Goal: Transaction & Acquisition: Book appointment/travel/reservation

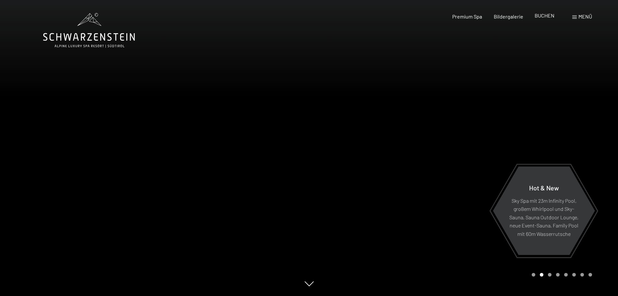
click at [550, 17] on span "BUCHEN" at bounding box center [545, 15] width 20 height 6
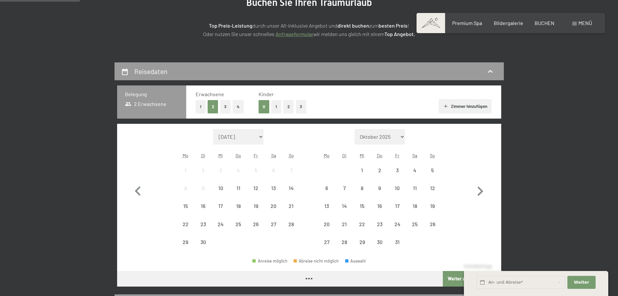
scroll to position [130, 0]
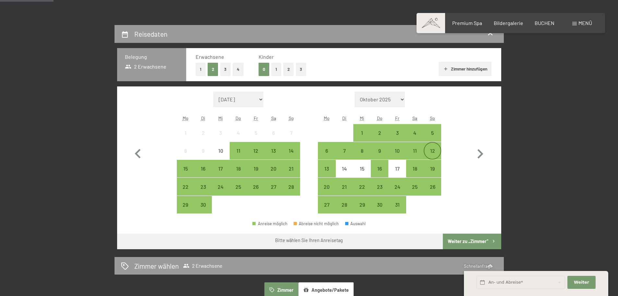
click at [432, 153] on div "12" at bounding box center [433, 156] width 16 height 16
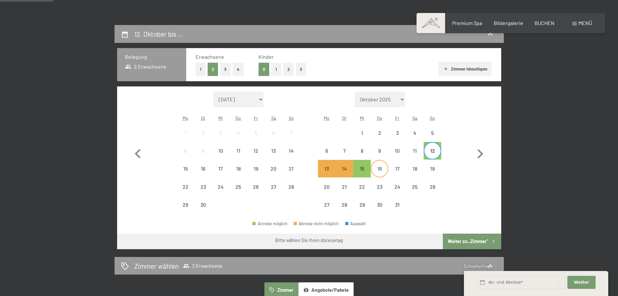
click at [378, 167] on div "16" at bounding box center [380, 174] width 16 height 16
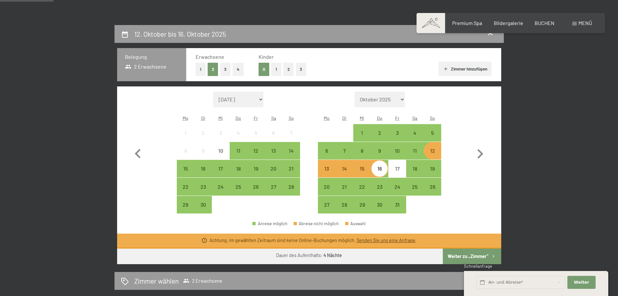
click at [433, 150] on div "12" at bounding box center [433, 156] width 16 height 16
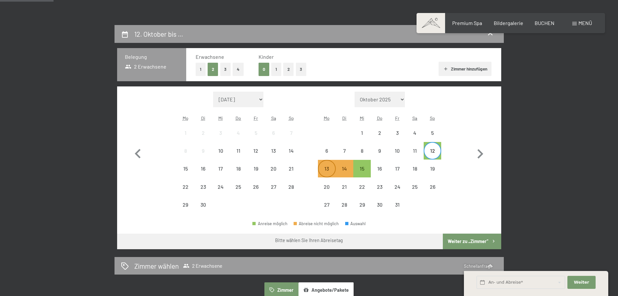
click at [327, 168] on div "13" at bounding box center [327, 174] width 16 height 16
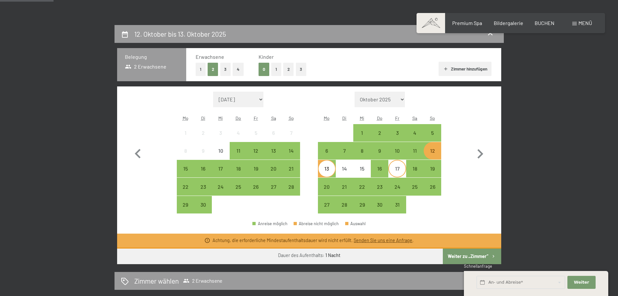
click at [398, 168] on div "17" at bounding box center [397, 174] width 16 height 16
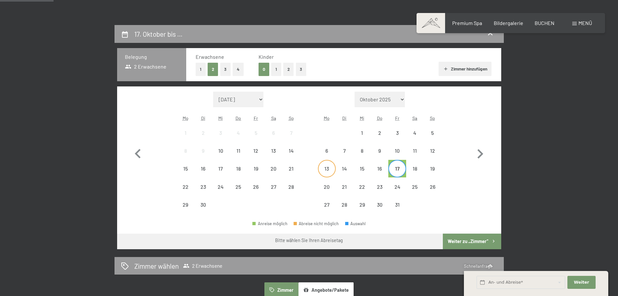
click at [324, 168] on div "13" at bounding box center [327, 174] width 16 height 16
click at [397, 173] on div "17" at bounding box center [397, 174] width 16 height 16
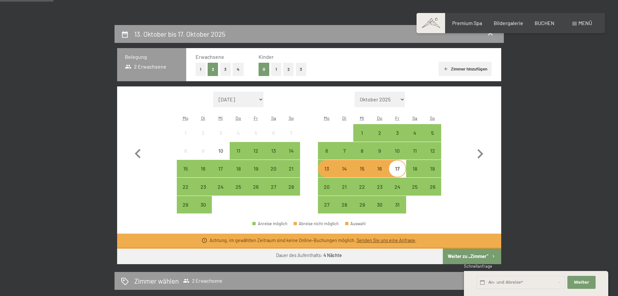
click at [579, 21] on span "Menü" at bounding box center [586, 23] width 14 height 6
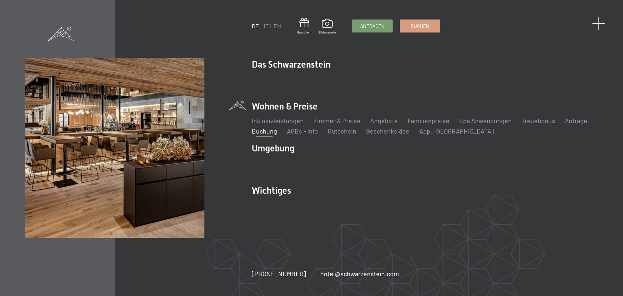
click at [595, 22] on span at bounding box center [598, 23] width 13 height 13
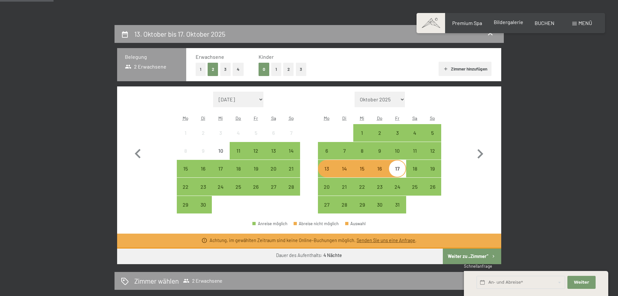
click at [500, 21] on span "Bildergalerie" at bounding box center [509, 22] width 30 height 6
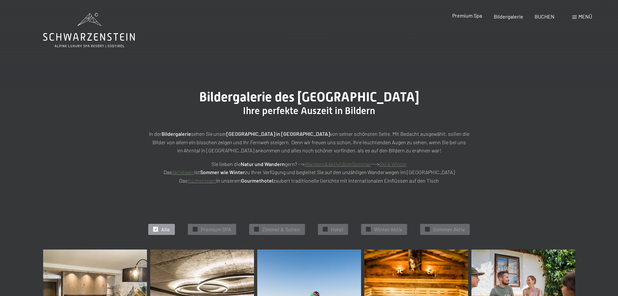
click at [467, 14] on span "Premium Spa" at bounding box center [467, 15] width 30 height 6
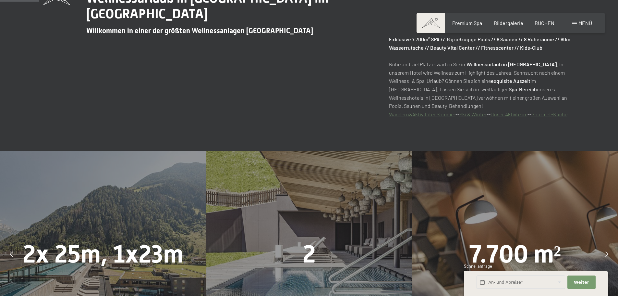
scroll to position [458, 0]
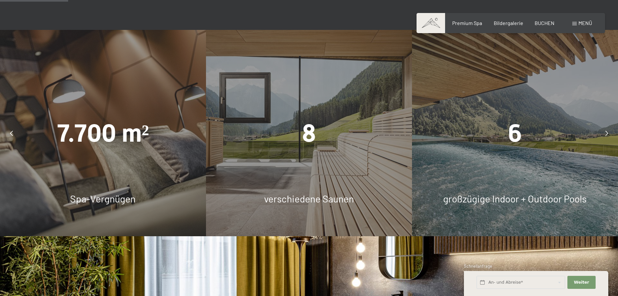
click at [608, 133] on icon at bounding box center [607, 132] width 3 height 5
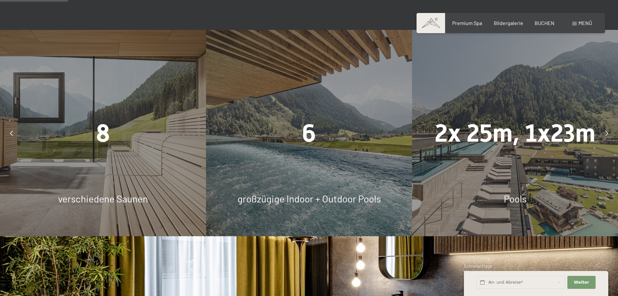
click at [608, 133] on icon at bounding box center [607, 132] width 3 height 5
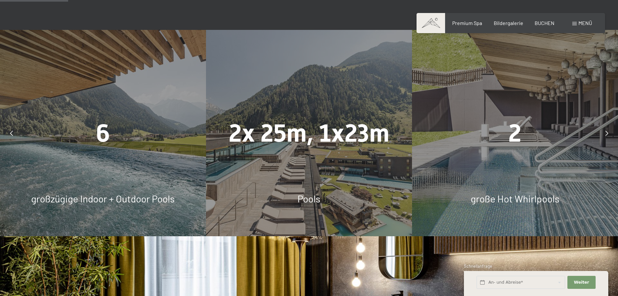
click at [608, 133] on icon at bounding box center [607, 132] width 3 height 5
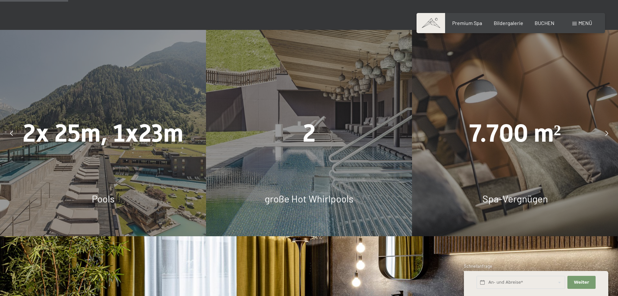
click at [608, 133] on icon at bounding box center [607, 132] width 3 height 5
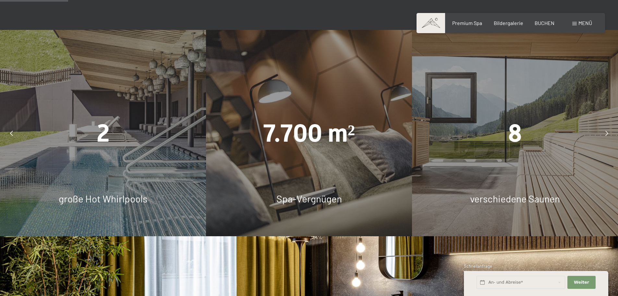
click at [608, 133] on icon at bounding box center [607, 132] width 3 height 5
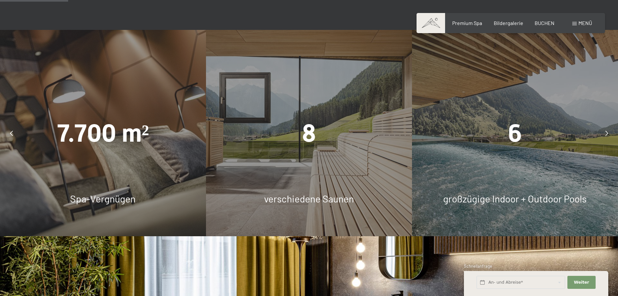
click at [608, 132] on icon at bounding box center [607, 132] width 3 height 5
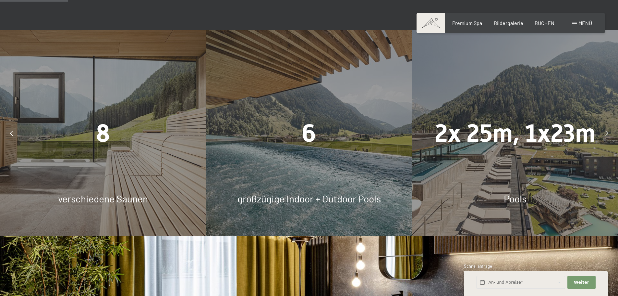
click at [608, 132] on icon at bounding box center [607, 132] width 3 height 5
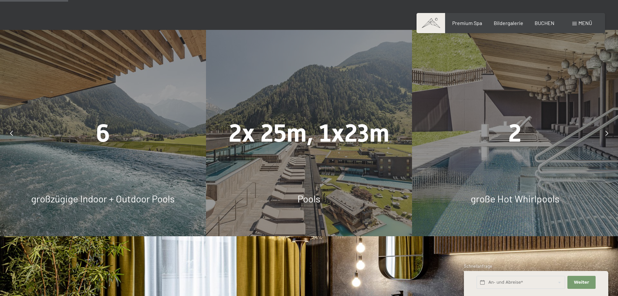
click at [608, 132] on icon at bounding box center [607, 132] width 3 height 5
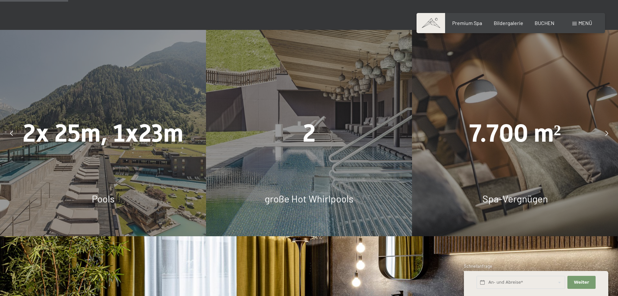
click at [608, 132] on icon at bounding box center [607, 132] width 3 height 5
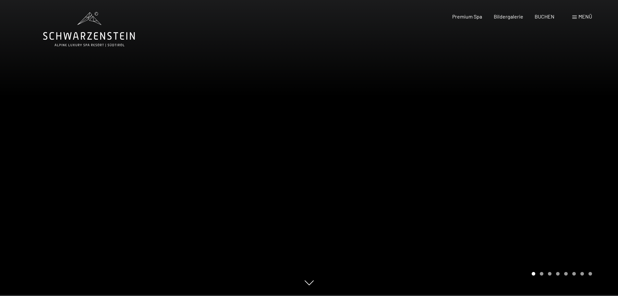
scroll to position [0, 0]
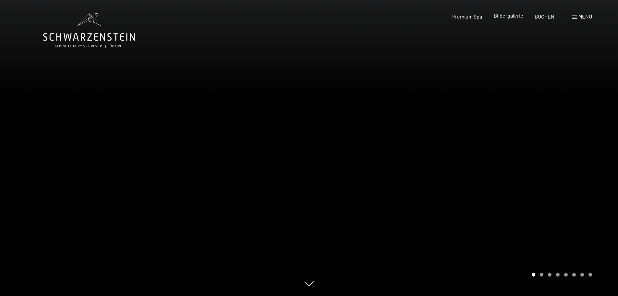
click at [520, 15] on span "Bildergalerie" at bounding box center [509, 15] width 30 height 6
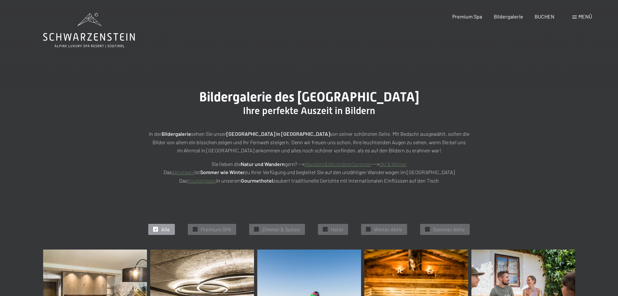
click at [574, 17] on span at bounding box center [575, 17] width 5 height 3
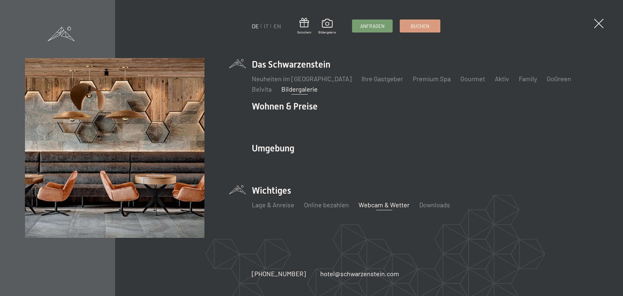
click at [379, 205] on link "Webcam & Wetter" at bounding box center [384, 205] width 51 height 8
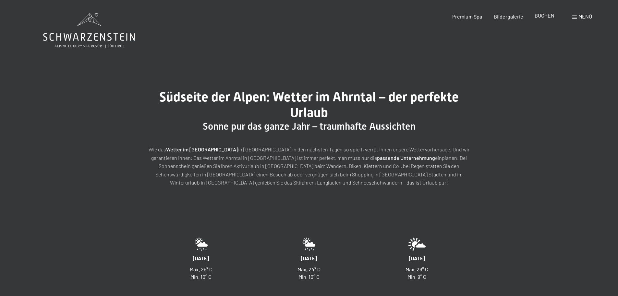
click at [545, 17] on span "BUCHEN" at bounding box center [545, 15] width 20 height 6
click at [575, 17] on span at bounding box center [575, 17] width 5 height 3
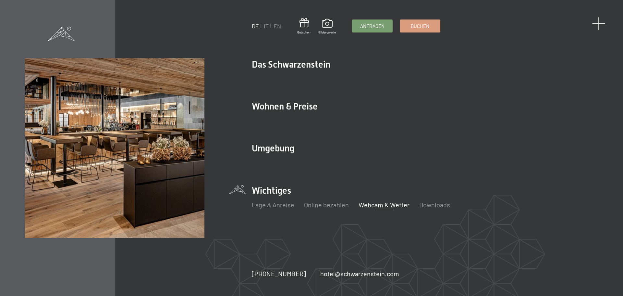
click at [597, 21] on span at bounding box center [598, 23] width 13 height 13
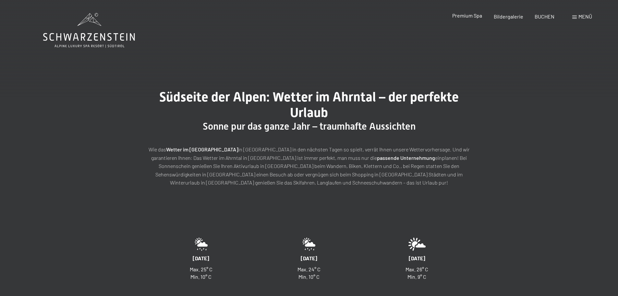
click at [472, 16] on span "Premium Spa" at bounding box center [467, 15] width 30 height 6
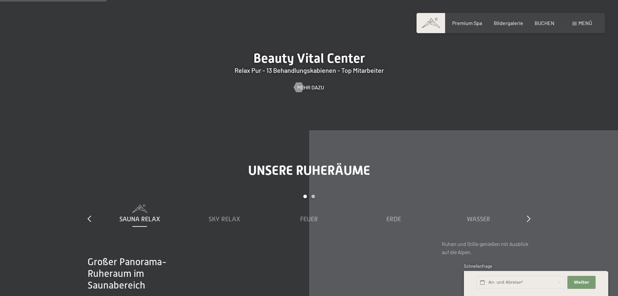
scroll to position [909, 0]
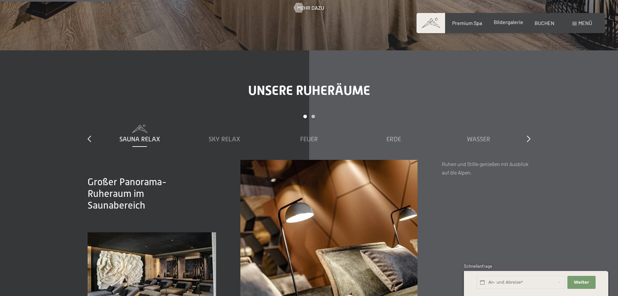
click at [501, 22] on span "Bildergalerie" at bounding box center [509, 22] width 30 height 6
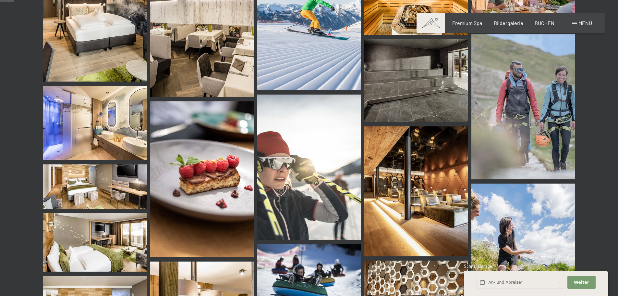
scroll to position [325, 0]
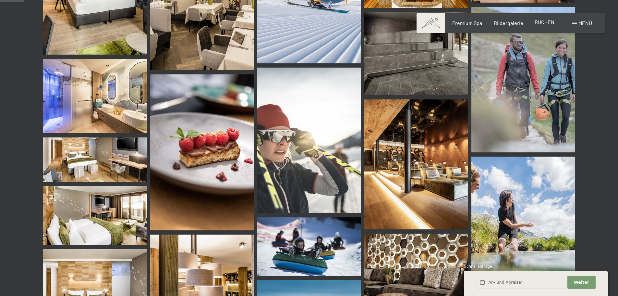
click at [548, 22] on span "BUCHEN" at bounding box center [545, 22] width 20 height 6
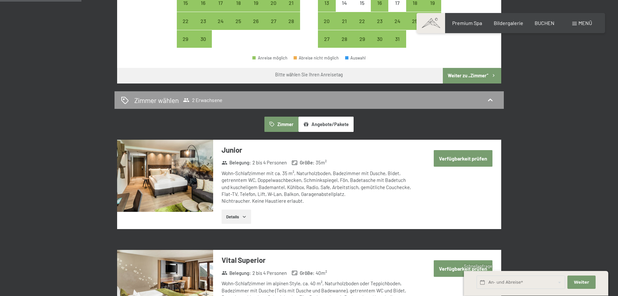
scroll to position [292, 0]
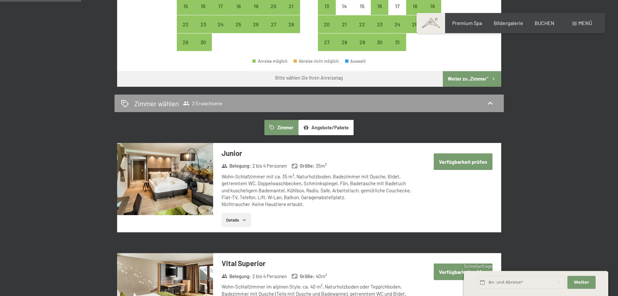
click at [245, 219] on icon "button" at bounding box center [244, 219] width 5 height 5
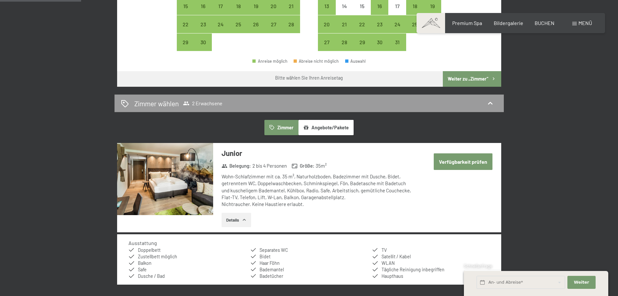
click at [245, 219] on icon "button" at bounding box center [244, 220] width 3 height 2
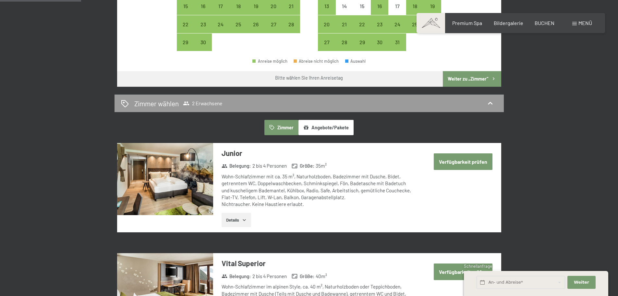
click at [468, 160] on button "Verfügbarkeit prüfen" at bounding box center [463, 161] width 59 height 17
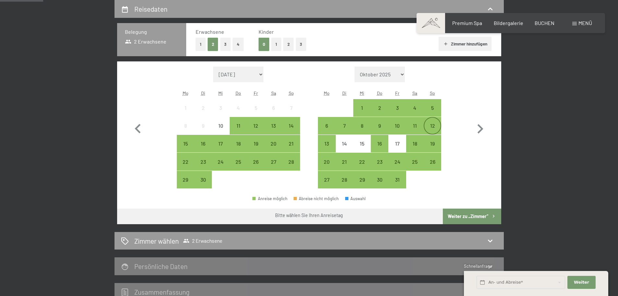
click at [429, 129] on div "12" at bounding box center [433, 131] width 16 height 16
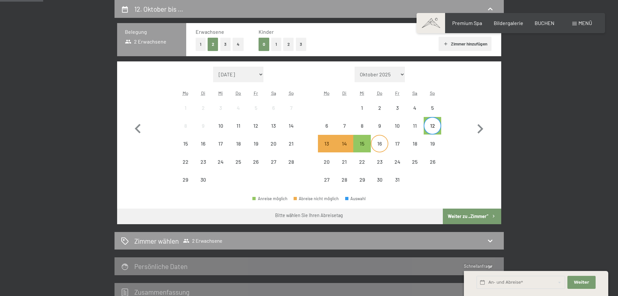
click at [383, 144] on div "16" at bounding box center [380, 149] width 16 height 16
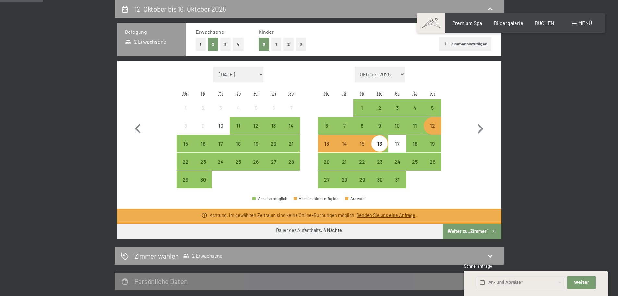
click at [364, 148] on div "15" at bounding box center [362, 149] width 16 height 16
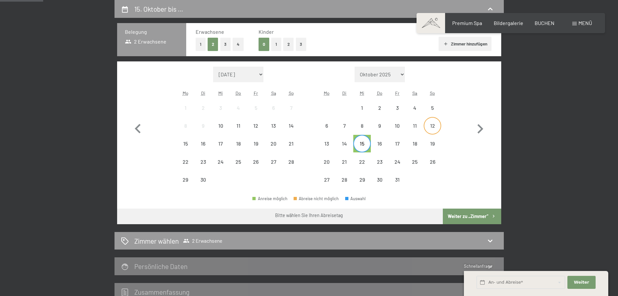
click at [428, 124] on div "12" at bounding box center [433, 131] width 16 height 16
click at [364, 145] on div "15" at bounding box center [362, 149] width 16 height 16
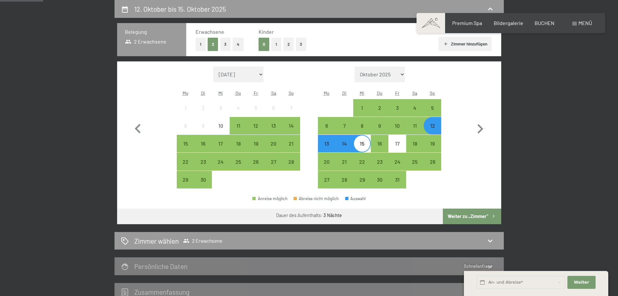
click at [476, 213] on button "Weiter zu „Zimmer“" at bounding box center [472, 216] width 58 height 16
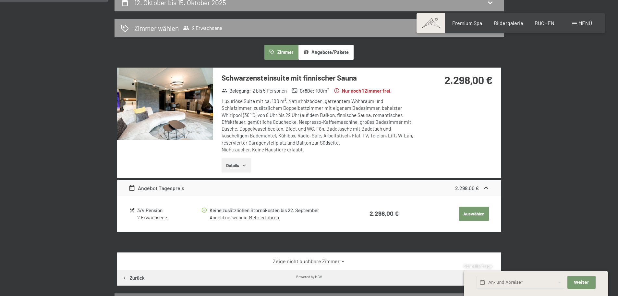
scroll to position [57, 0]
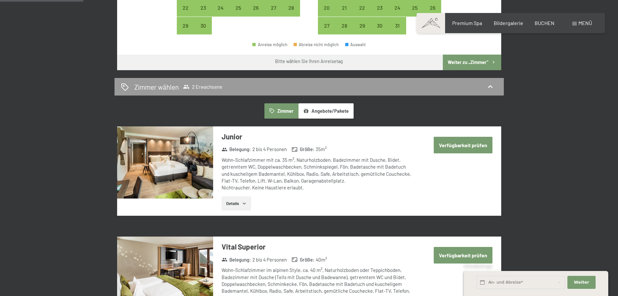
scroll to position [325, 0]
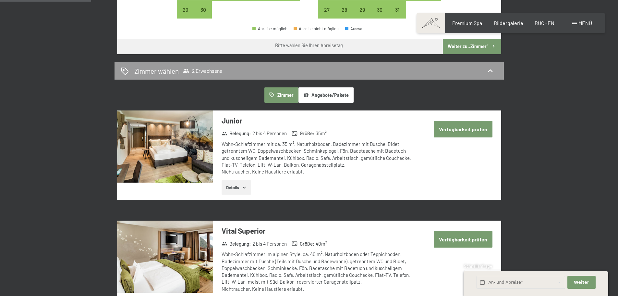
click at [460, 132] on button "Verfügbarkeit prüfen" at bounding box center [463, 129] width 59 height 17
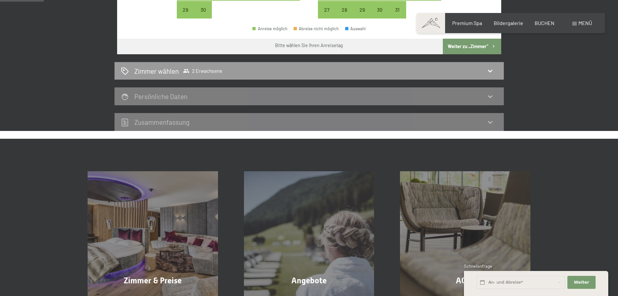
scroll to position [155, 0]
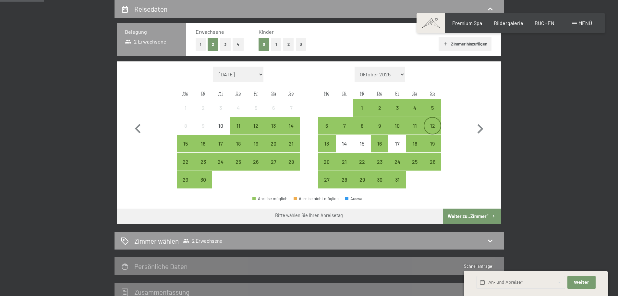
click at [432, 123] on div "12" at bounding box center [433, 131] width 16 height 16
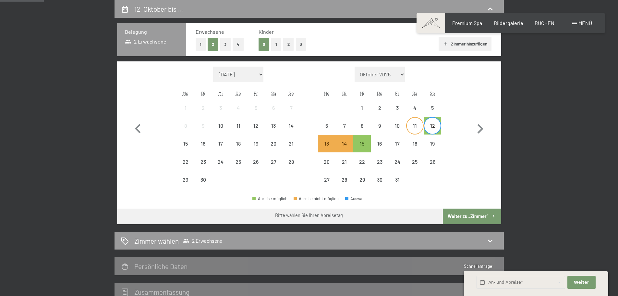
click at [417, 128] on div "11" at bounding box center [415, 131] width 16 height 16
click at [150, 239] on h2 "Zimmer wählen" at bounding box center [156, 240] width 44 height 9
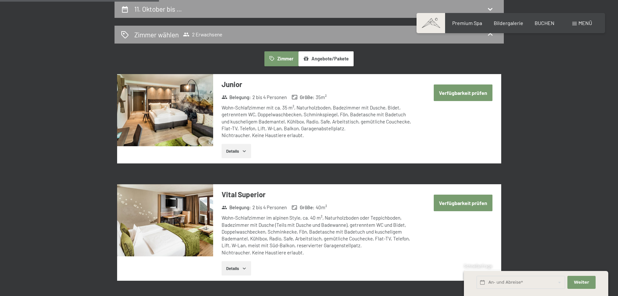
click at [260, 108] on div "Wohn-Schlafzimmer mit ca. 35 m², Naturholzboden, Badezimmer mit Dusche, Bidet, …" at bounding box center [318, 121] width 193 height 34
click at [233, 153] on button "Details" at bounding box center [237, 151] width 30 height 14
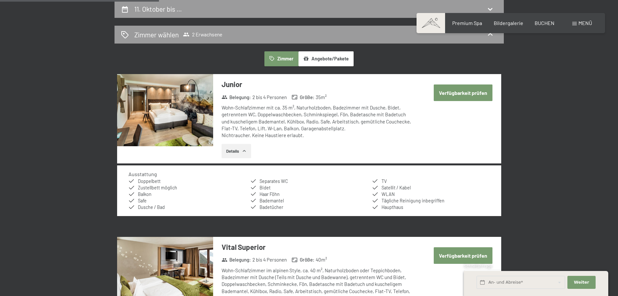
click at [475, 89] on button "Verfügbarkeit prüfen" at bounding box center [463, 92] width 59 height 17
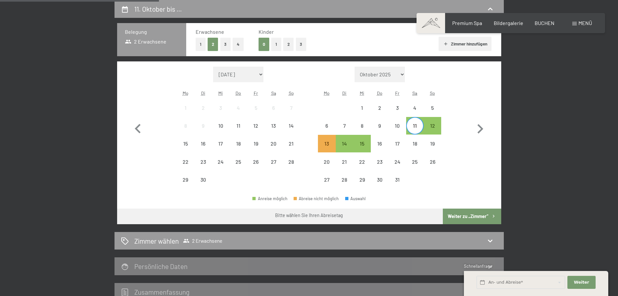
click at [494, 216] on icon "button" at bounding box center [494, 216] width 2 height 3
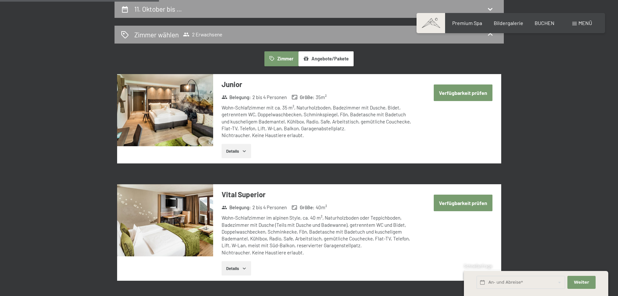
click at [478, 93] on button "Verfügbarkeit prüfen" at bounding box center [463, 92] width 59 height 17
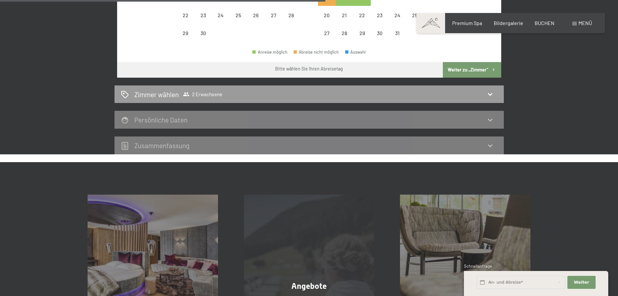
scroll to position [317, 0]
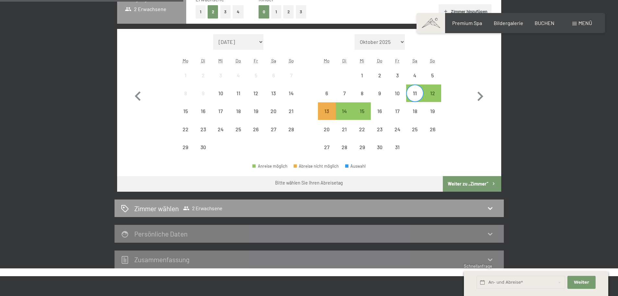
click at [474, 181] on button "Weiter zu „Zimmer“" at bounding box center [472, 184] width 58 height 16
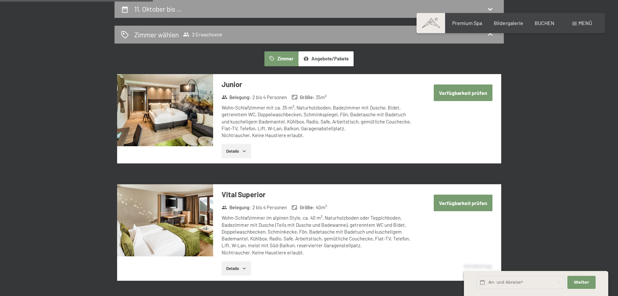
click at [442, 91] on button "Verfügbarkeit prüfen" at bounding box center [463, 92] width 59 height 17
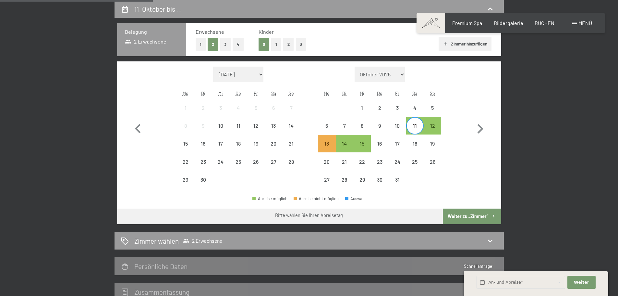
click at [471, 215] on button "Weiter zu „Zimmer“" at bounding box center [472, 216] width 58 height 16
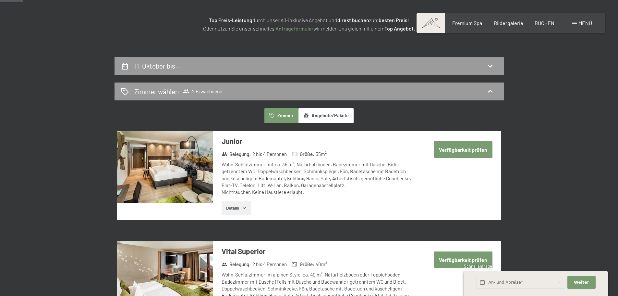
scroll to position [25, 0]
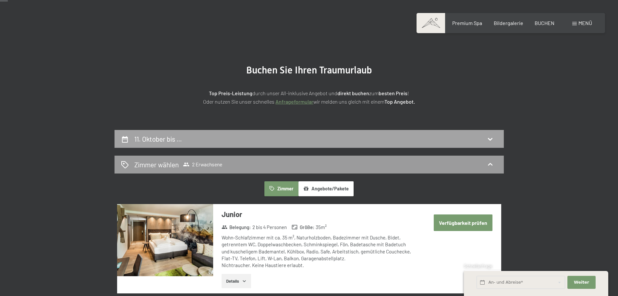
click at [492, 136] on icon at bounding box center [491, 139] width 8 height 8
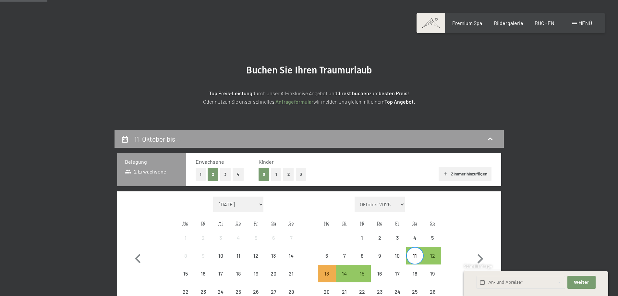
scroll to position [155, 0]
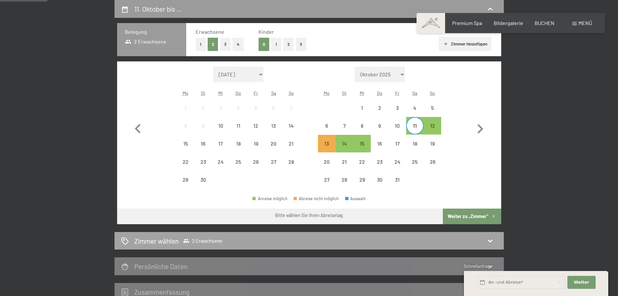
click at [489, 238] on icon at bounding box center [491, 241] width 8 height 8
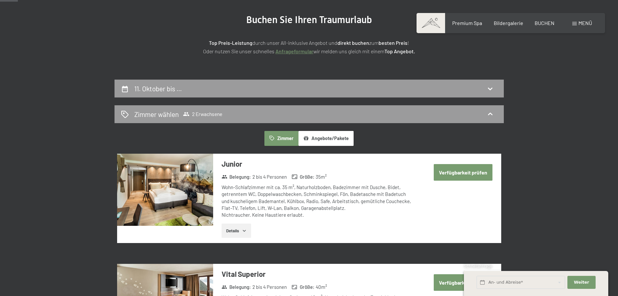
scroll to position [57, 0]
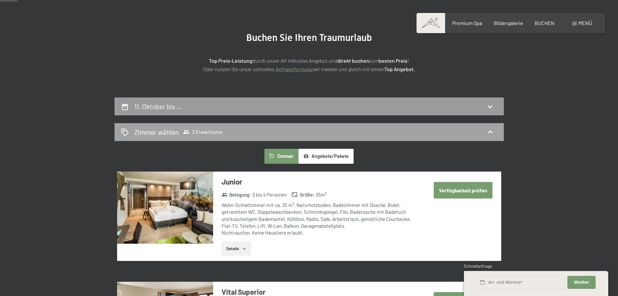
click at [186, 134] on icon at bounding box center [186, 132] width 6 height 4
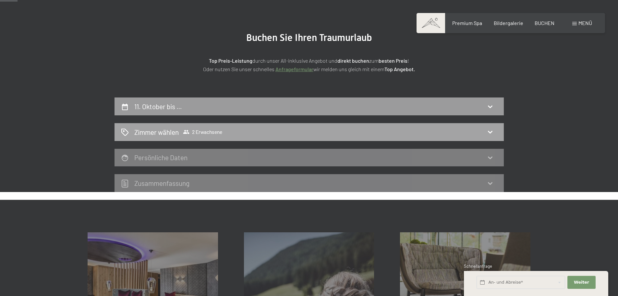
click at [186, 131] on icon at bounding box center [186, 132] width 6 height 4
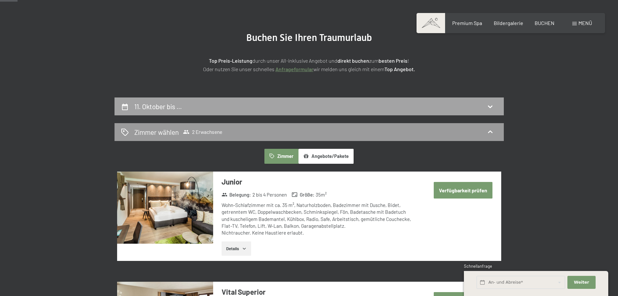
click at [151, 105] on h2 "11. Oktober bis …" at bounding box center [158, 106] width 48 height 8
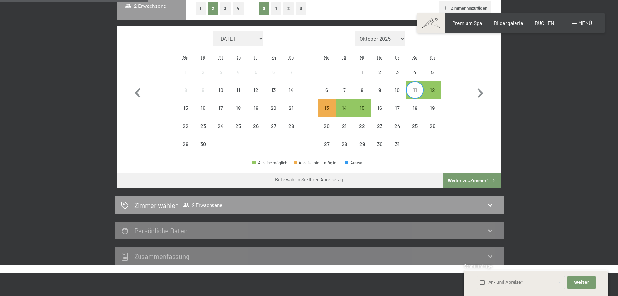
scroll to position [122, 0]
